Goal: Transaction & Acquisition: Purchase product/service

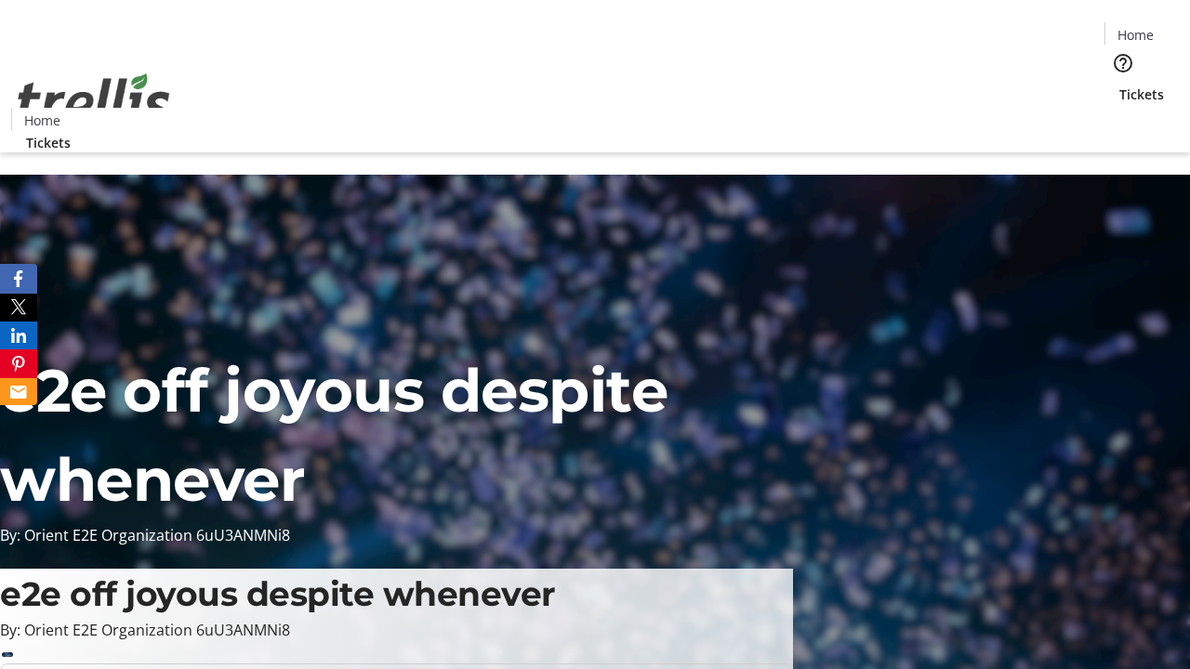
click at [1119, 85] on span "Tickets" at bounding box center [1141, 95] width 45 height 20
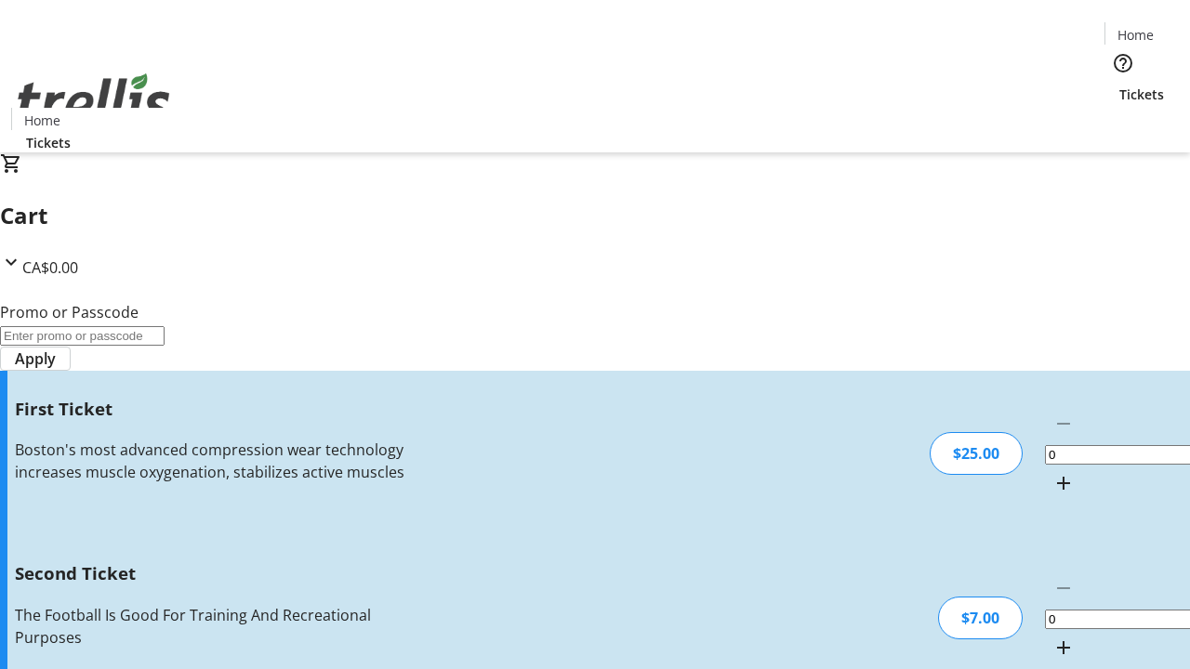
click at [1052, 472] on mat-icon "Increment by one" at bounding box center [1063, 483] width 22 height 22
type input "1"
click at [1052, 637] on mat-icon "Increment by one" at bounding box center [1063, 648] width 22 height 22
type input "2"
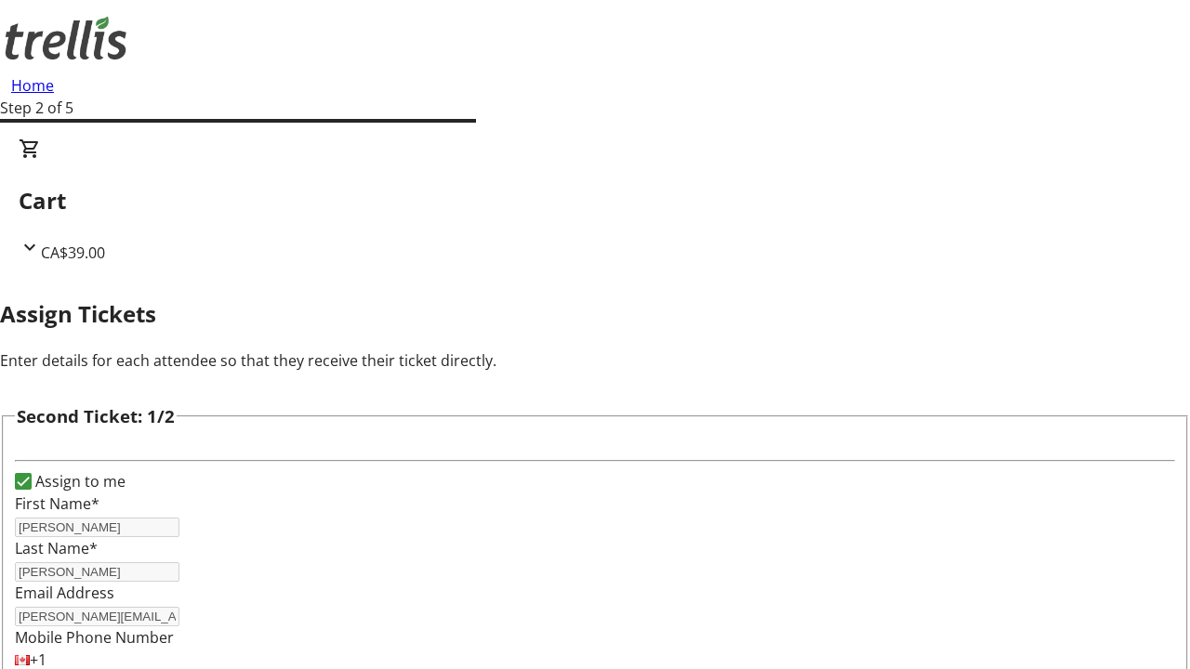
type input "[PERSON_NAME]"
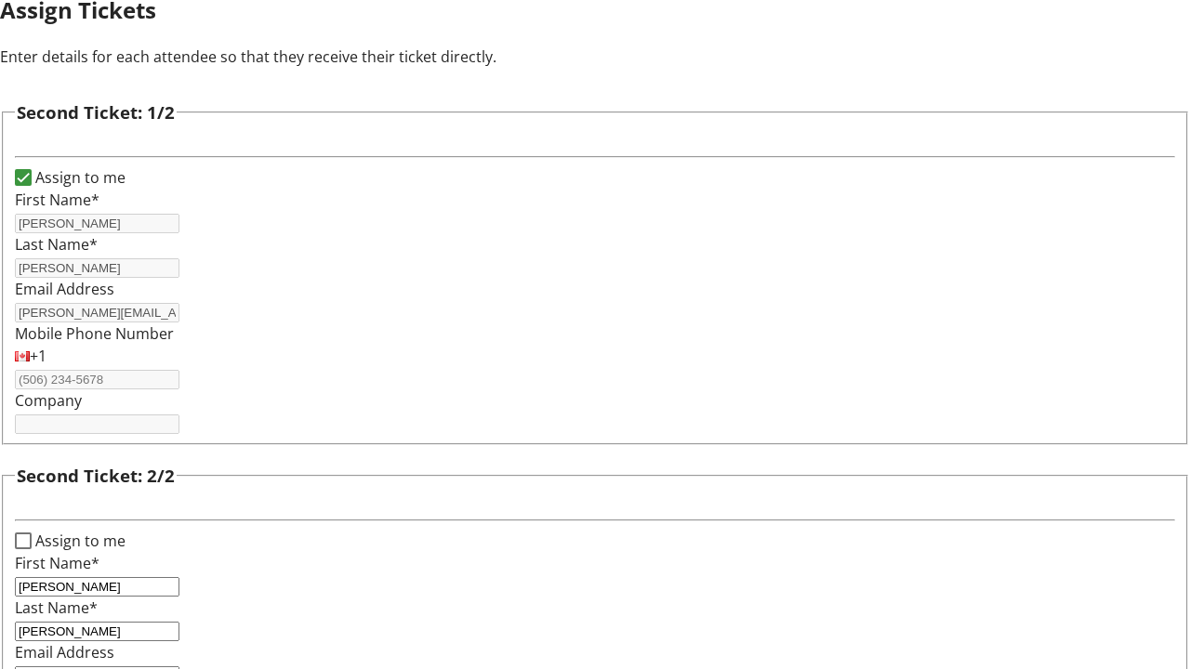
type input "[PERSON_NAME][EMAIL_ADDRESS][DOMAIN_NAME]"
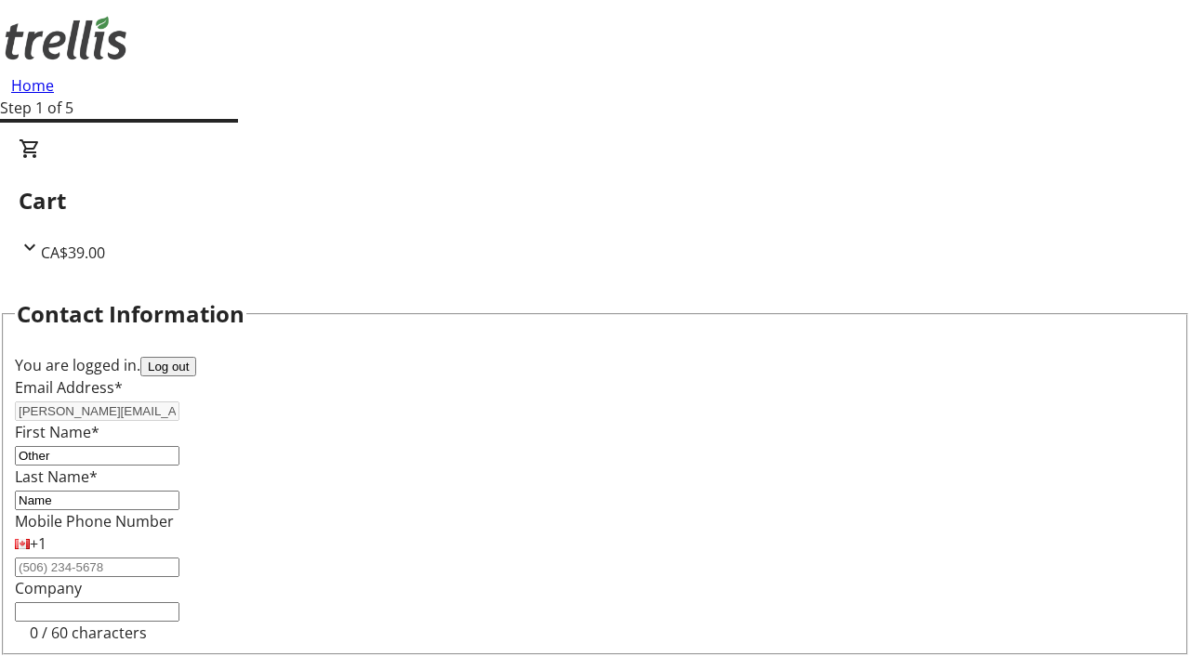
type input "Name"
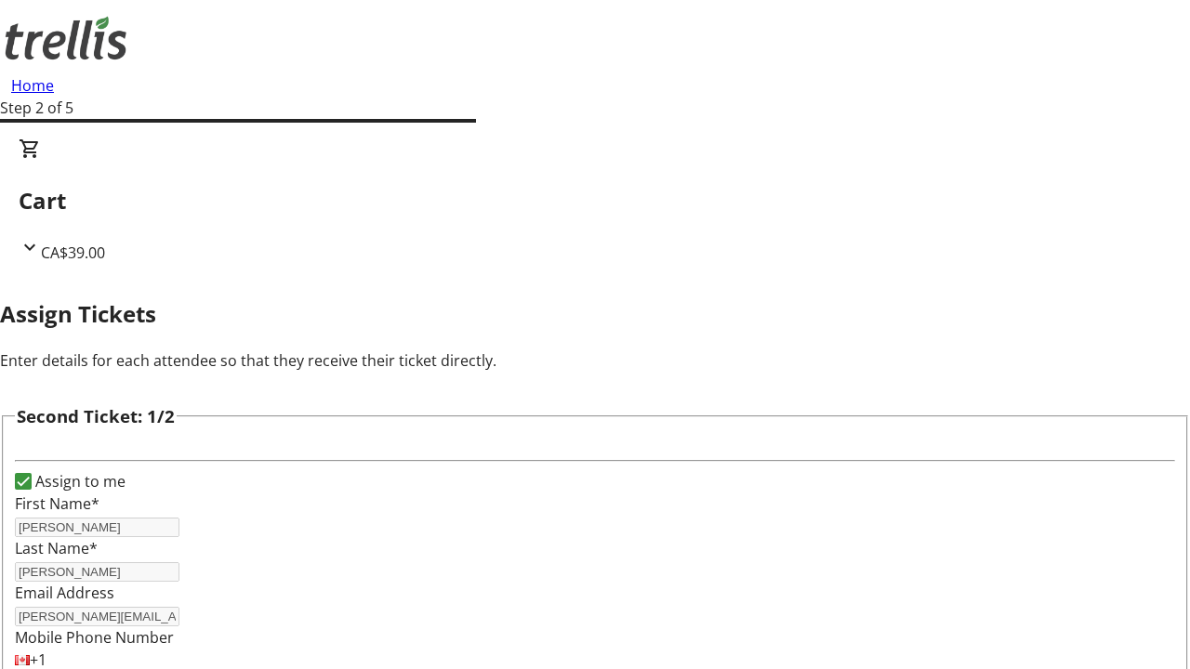
type input "New"
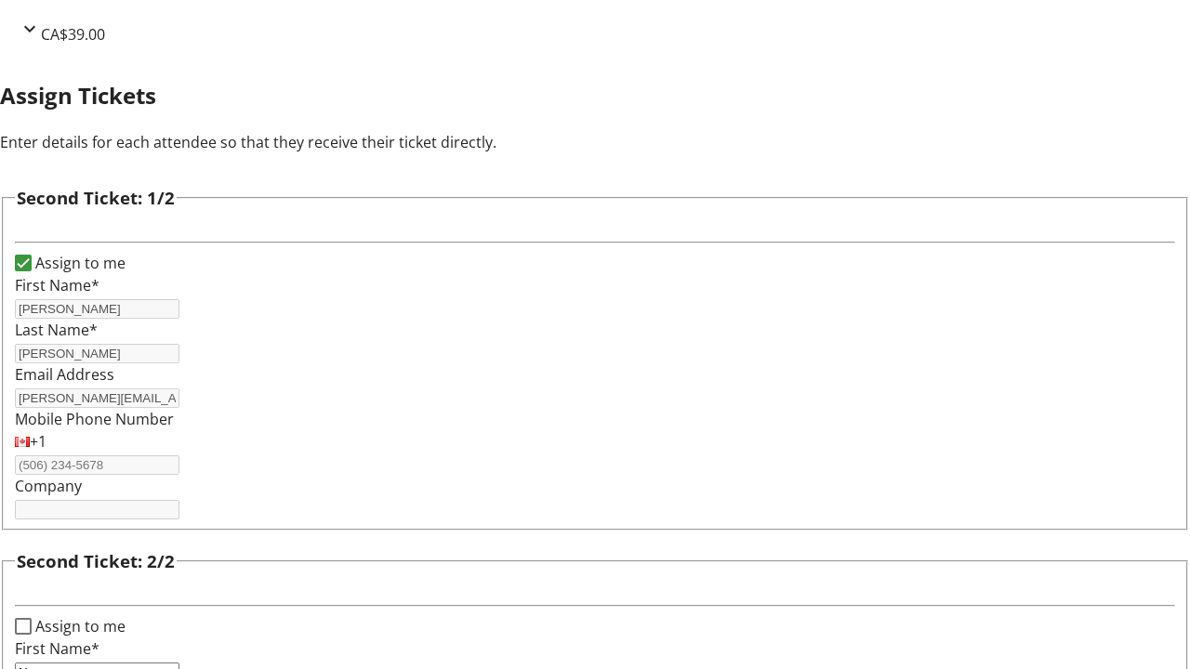
type input "Name"
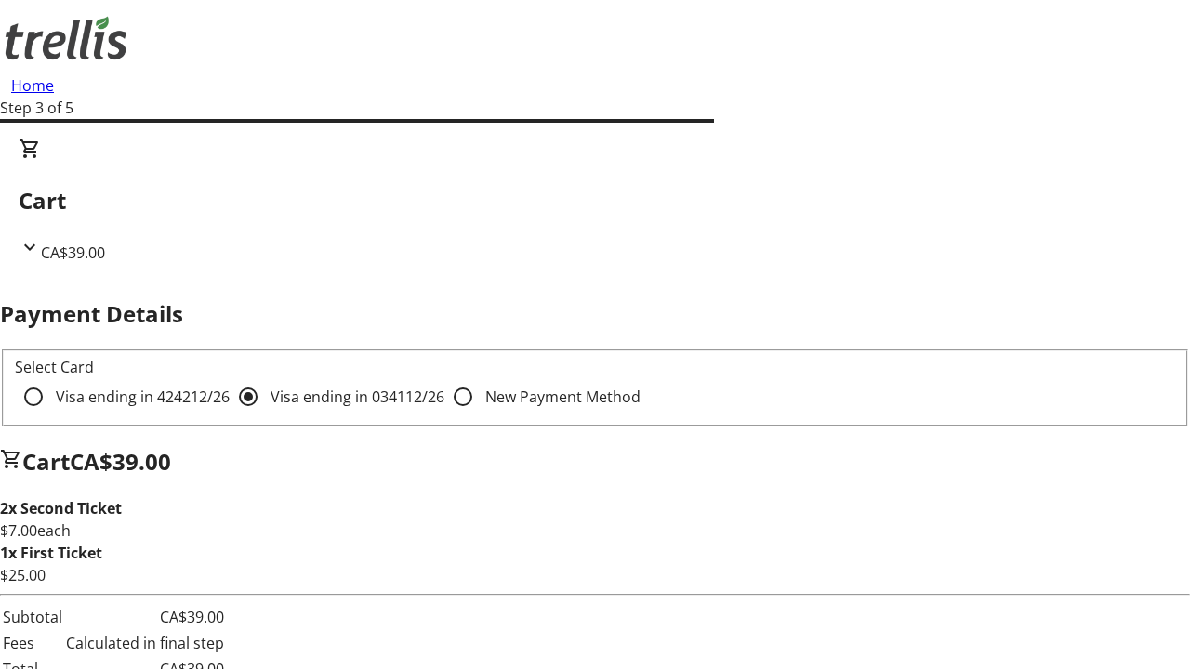
click at [52, 378] on input "Visa ending in 4242 12/26" at bounding box center [33, 396] width 37 height 37
radio input "true"
